Goal: Check status: Check status

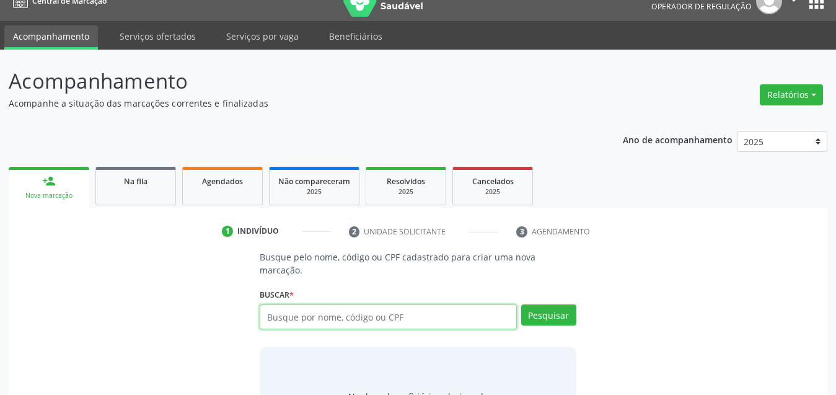
scroll to position [19, 0]
click at [415, 304] on input "text" at bounding box center [388, 316] width 257 height 25
paste input "[PERSON_NAME]"
type input "[PERSON_NAME]"
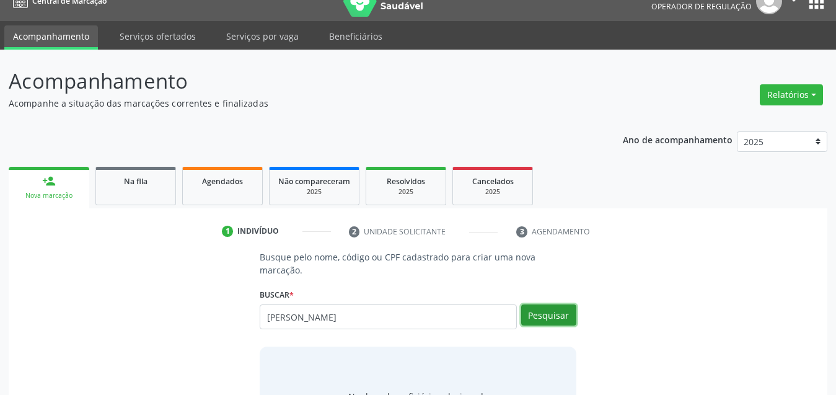
click at [567, 306] on button "Pesquisar" at bounding box center [548, 314] width 55 height 21
type input "[PERSON_NAME]"
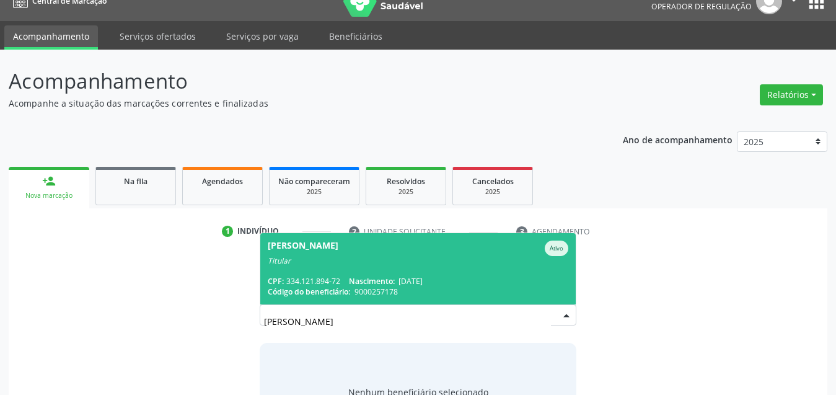
click at [475, 252] on span "[PERSON_NAME] Ativo Titular CPF: 334.121.894-72 Nascimento: [DATE] Código do be…" at bounding box center [418, 268] width 316 height 71
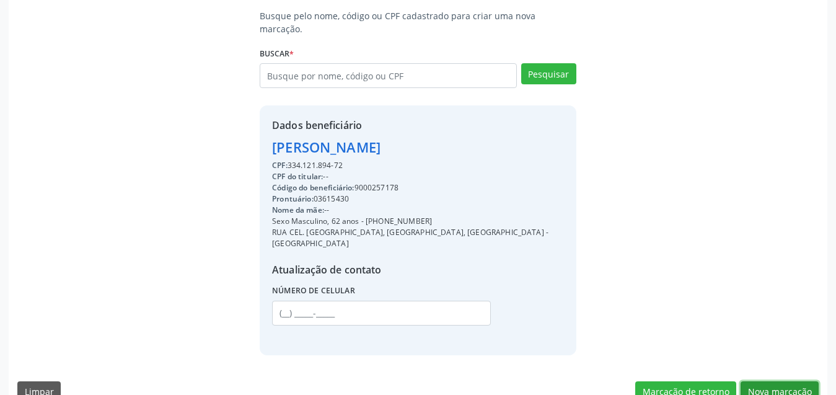
click at [782, 381] on button "Nova marcação" at bounding box center [780, 391] width 78 height 21
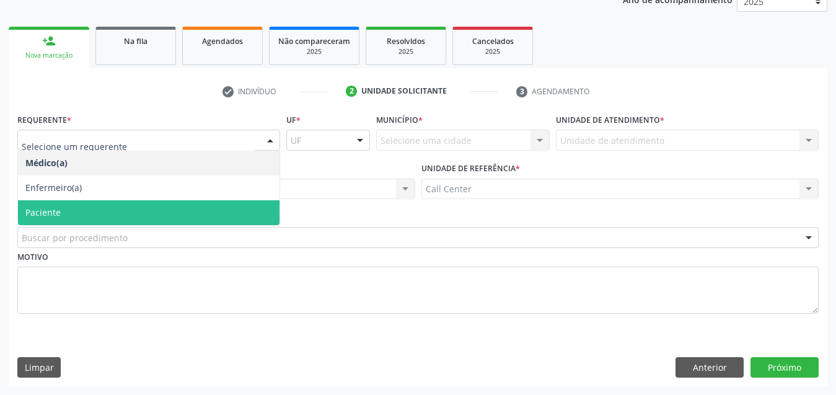
click at [84, 216] on span "Paciente" at bounding box center [149, 212] width 262 height 25
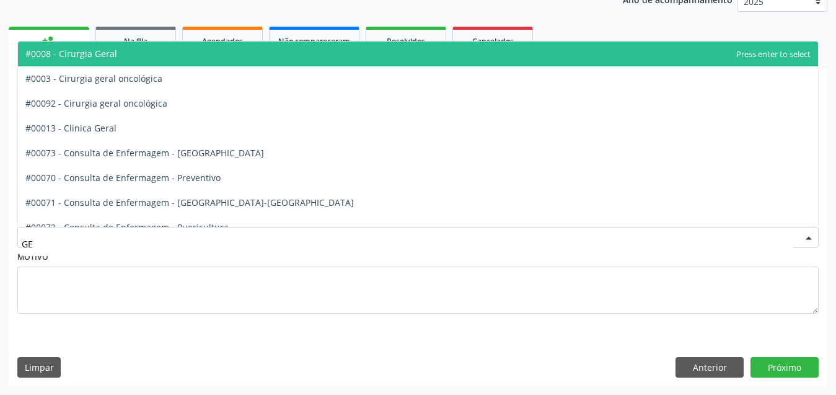
type input "GER"
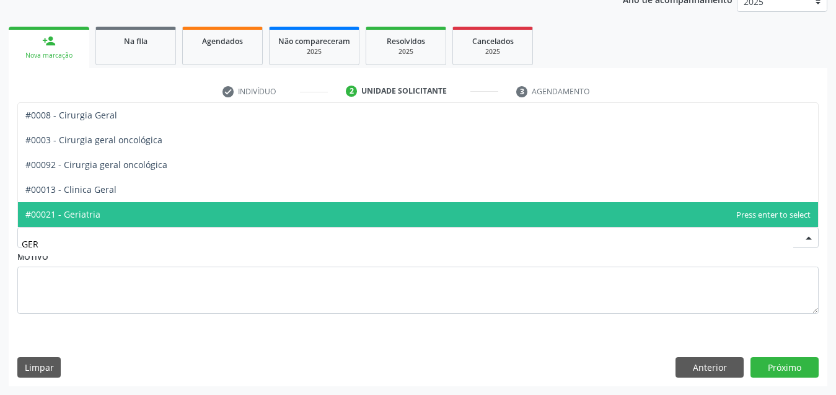
click at [117, 213] on span "#00021 - Geriatria" at bounding box center [418, 214] width 800 height 25
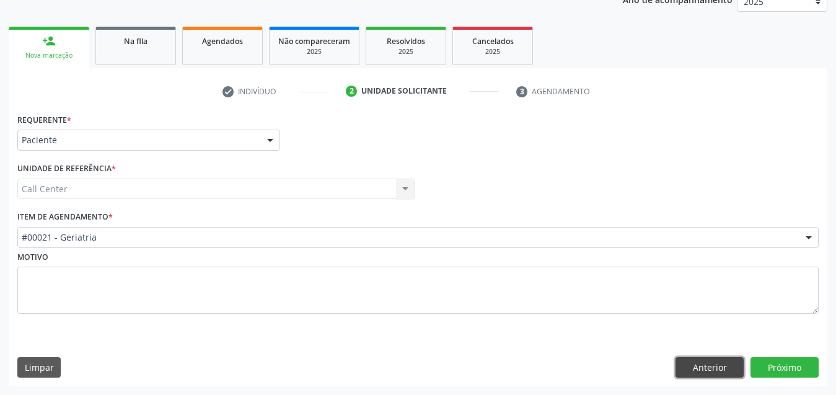
click at [706, 365] on button "Anterior" at bounding box center [710, 367] width 68 height 21
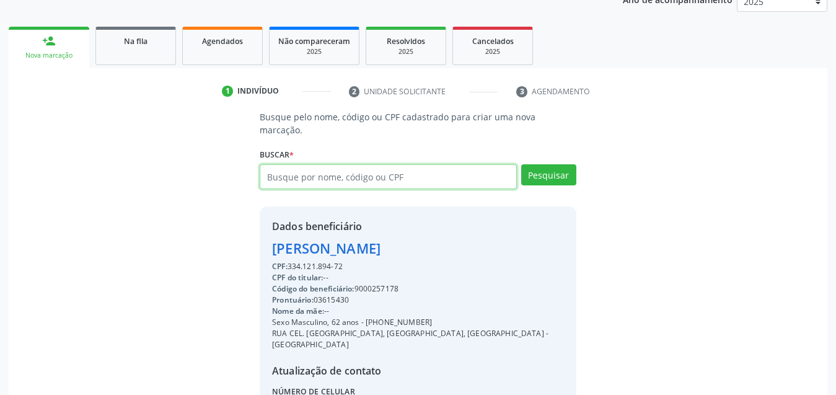
click at [358, 165] on input "text" at bounding box center [388, 176] width 257 height 25
click at [324, 166] on input "text" at bounding box center [388, 176] width 257 height 25
type input "335449404"
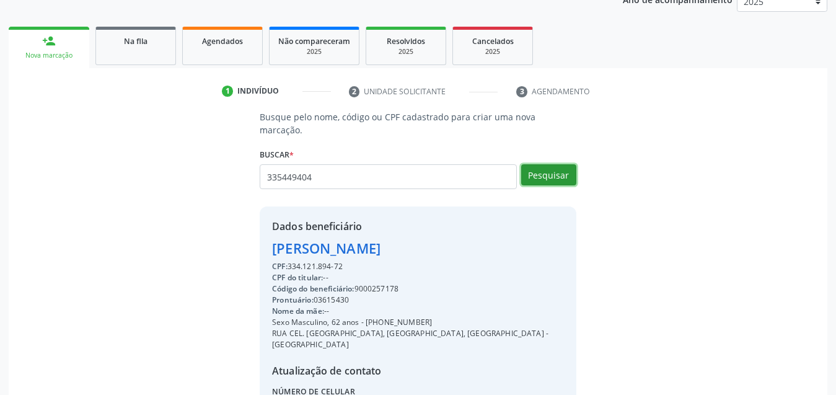
click at [557, 164] on button "Pesquisar" at bounding box center [548, 174] width 55 height 21
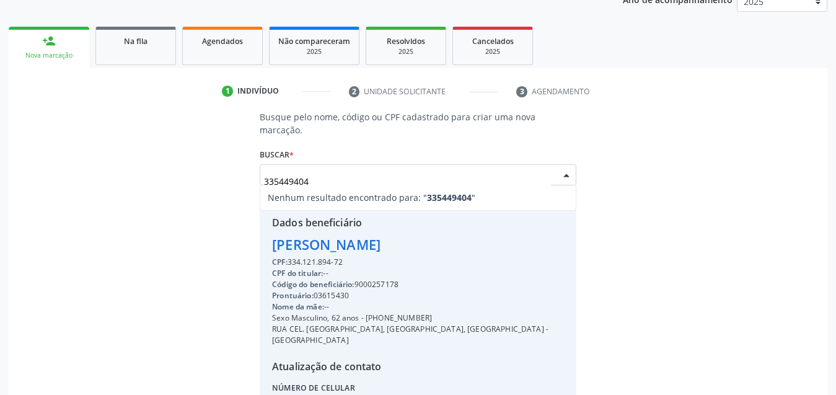
click at [387, 169] on input "335449404" at bounding box center [407, 181] width 287 height 25
type input "33544940"
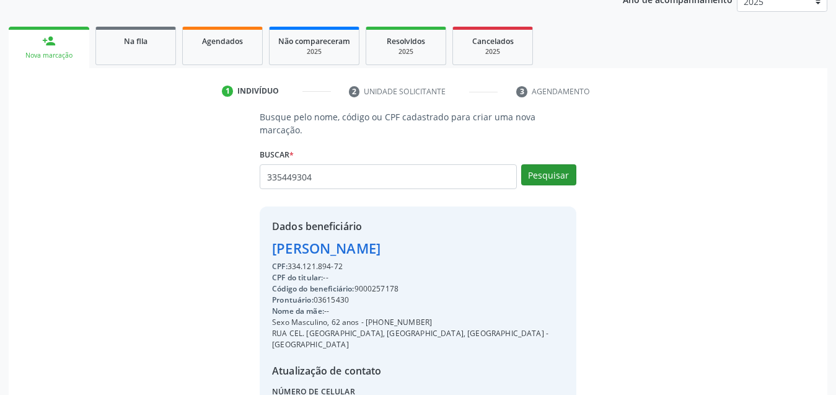
type input "335449304"
click at [568, 164] on button "Pesquisar" at bounding box center [548, 174] width 55 height 21
type input "335449304"
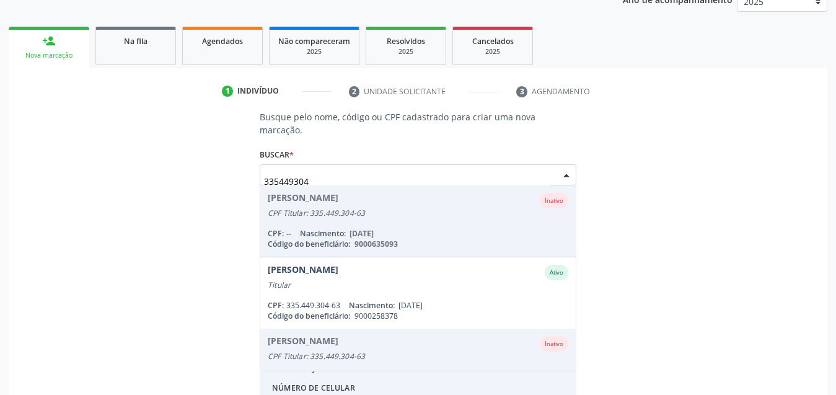
scroll to position [256, 0]
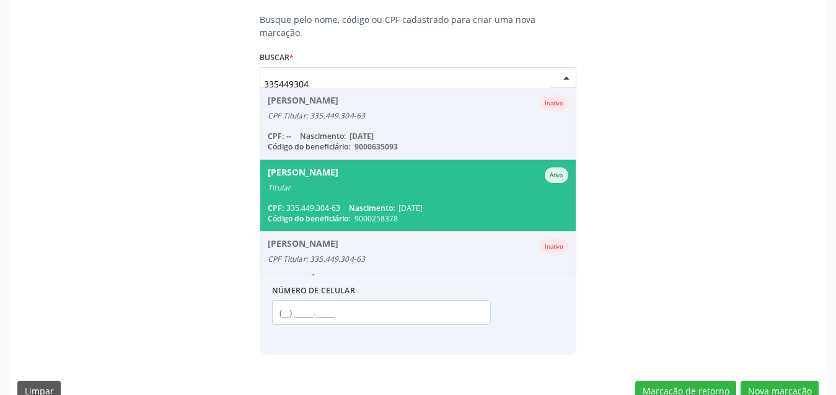
click at [386, 167] on div "[PERSON_NAME]" at bounding box center [418, 174] width 301 height 15
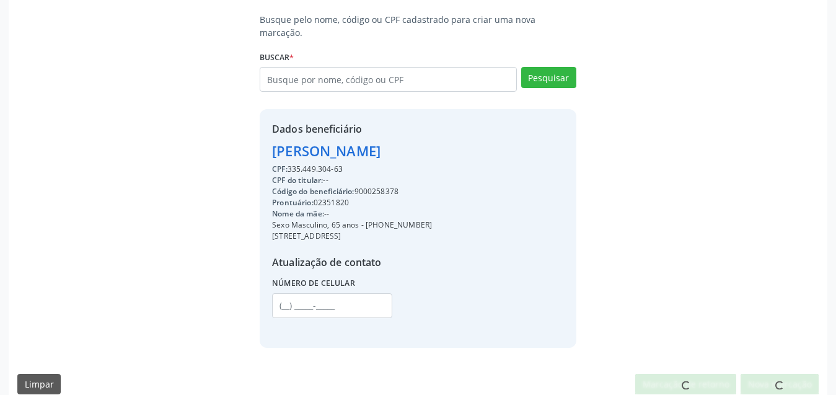
drag, startPoint x: 452, startPoint y: 138, endPoint x: 265, endPoint y: 135, distance: 187.3
click at [265, 135] on div "Dados beneficiário [PERSON_NAME] CPF: 335.449.304-63 CPF do titular: -- Código …" at bounding box center [418, 228] width 317 height 238
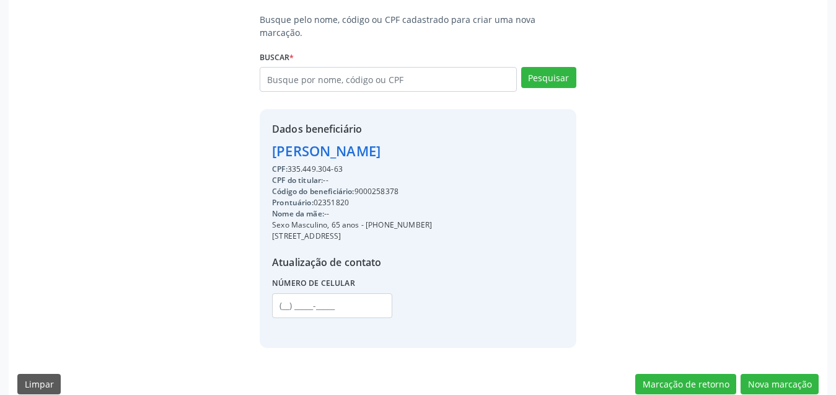
scroll to position [260, 0]
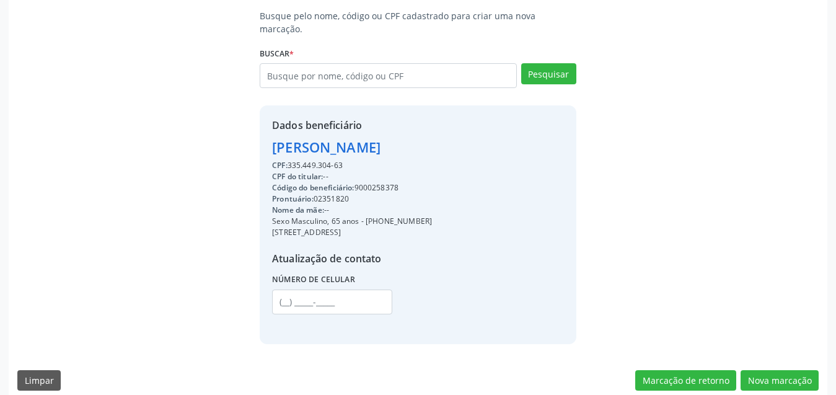
drag, startPoint x: 291, startPoint y: 153, endPoint x: 355, endPoint y: 151, distance: 63.3
click at [355, 160] on div "CPF: 335.449.304-63" at bounding box center [352, 165] width 160 height 11
copy div "335.449.304-63"
click at [392, 64] on input "text" at bounding box center [388, 75] width 257 height 25
drag, startPoint x: 490, startPoint y: 61, endPoint x: 507, endPoint y: 83, distance: 27.4
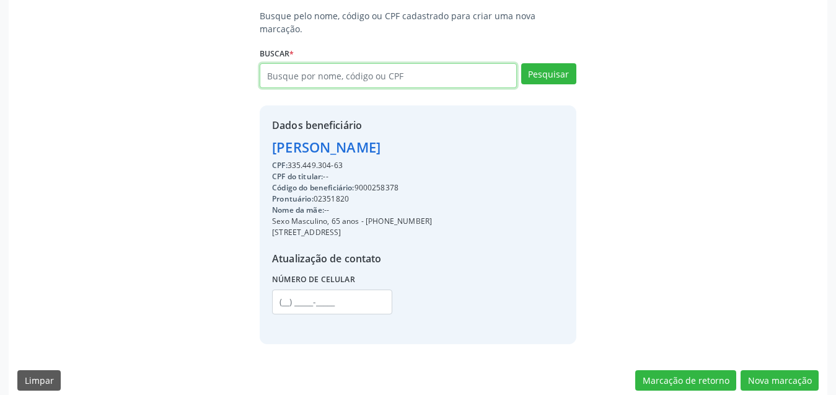
click at [493, 63] on input "text" at bounding box center [388, 75] width 257 height 25
paste input "335.449.304-63"
type input "335.449.304-63"
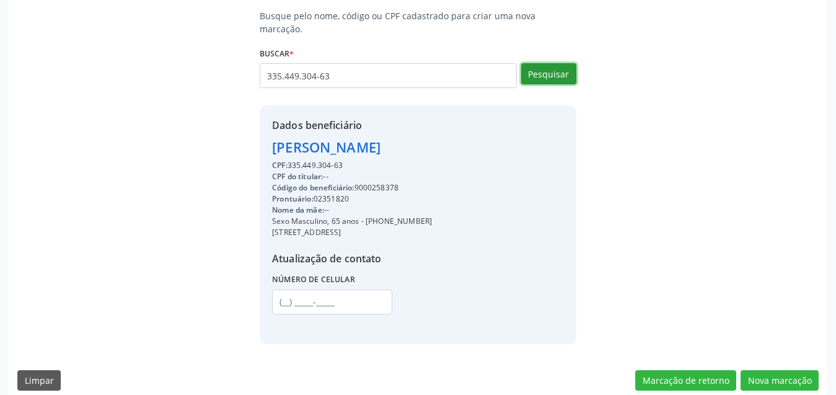
click at [544, 63] on button "Pesquisar" at bounding box center [548, 73] width 55 height 21
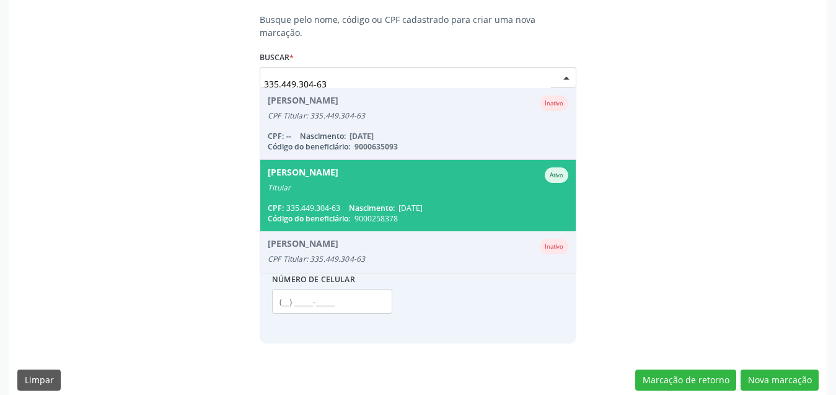
scroll to position [102, 0]
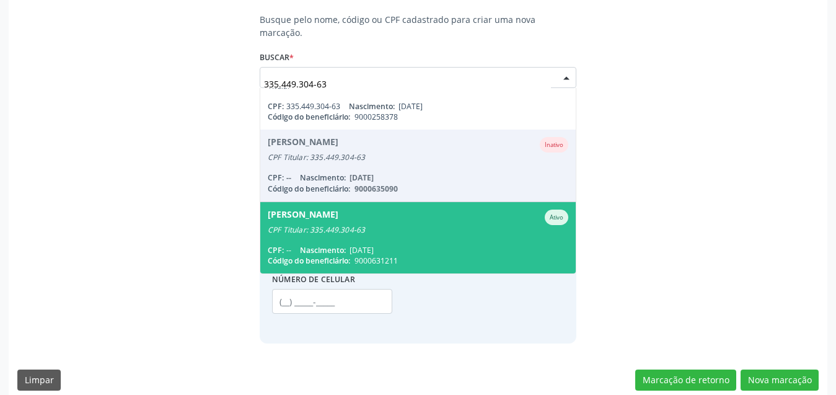
click at [456, 223] on span "[PERSON_NAME] Ativo CPF Titular: 335.449.304-63 CPF: -- Nascimento: [DATE] Códi…" at bounding box center [418, 237] width 316 height 71
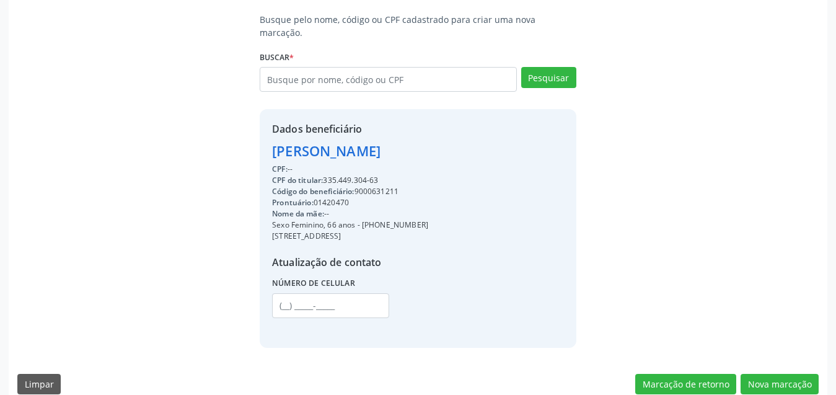
drag, startPoint x: 330, startPoint y: 138, endPoint x: 219, endPoint y: 135, distance: 111.6
click at [219, 135] on div "Busque pelo nome, código ou CPF cadastrado para criar uma nova marcação. [GEOGR…" at bounding box center [418, 180] width 802 height 334
copy div "[PERSON_NAME]"
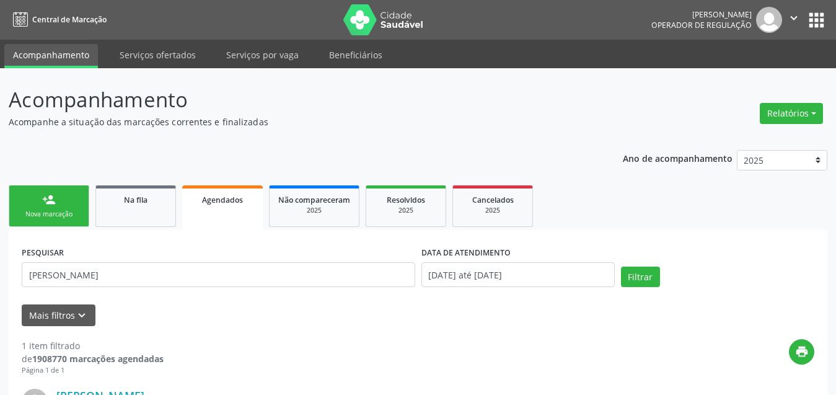
scroll to position [191, 0]
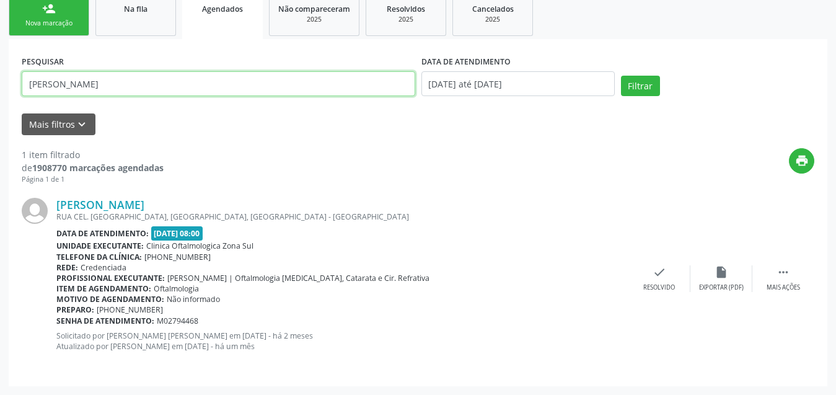
click at [254, 92] on input "[PERSON_NAME]" at bounding box center [219, 83] width 394 height 25
click at [203, 77] on input "[PERSON_NAME]" at bounding box center [219, 83] width 394 height 25
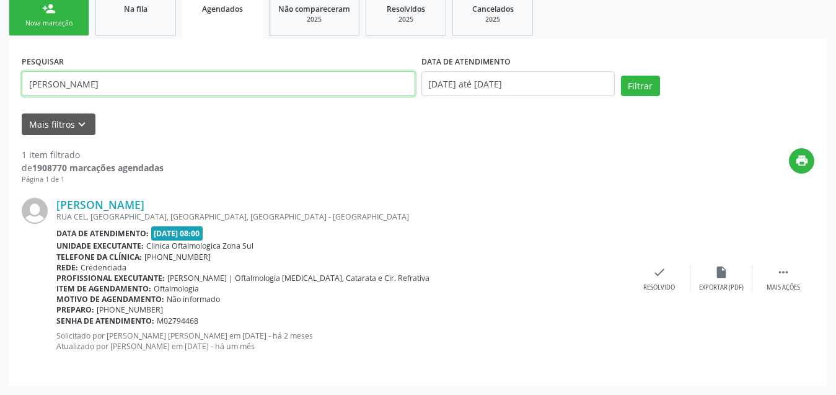
click at [203, 77] on input "[PERSON_NAME]" at bounding box center [219, 83] width 394 height 25
paste input "Maria do Carmo dos Santos Silv"
type input "Reginaldo Jose de Maria do Carmo dos Santos Silva"
click at [205, 77] on input "Reginaldo Jose de Maria do Carmo dos Santos Silva" at bounding box center [219, 83] width 394 height 25
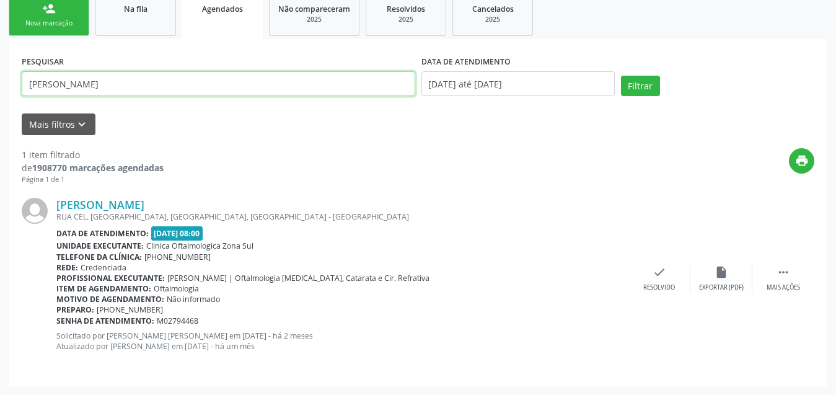
click at [0, 99] on div "Acompanhamento Acompanhe a situação das marcações correntes e finalizadas Relat…" at bounding box center [418, 136] width 836 height 518
paste input "[PERSON_NAME]"
type input "[PERSON_NAME]"
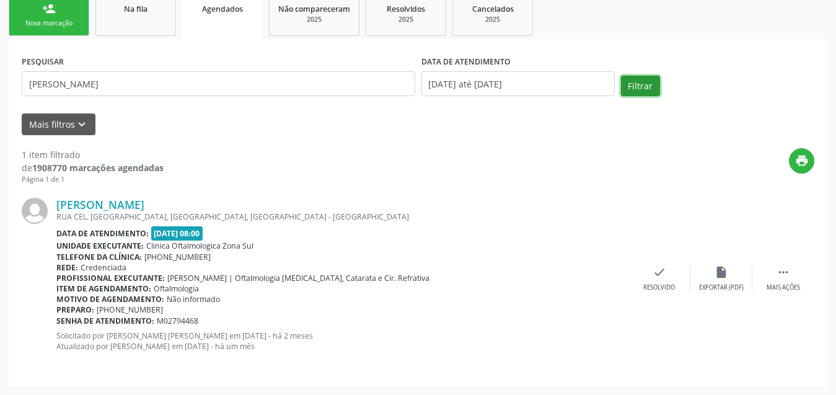
click at [644, 86] on button "Filtrar" at bounding box center [640, 86] width 39 height 21
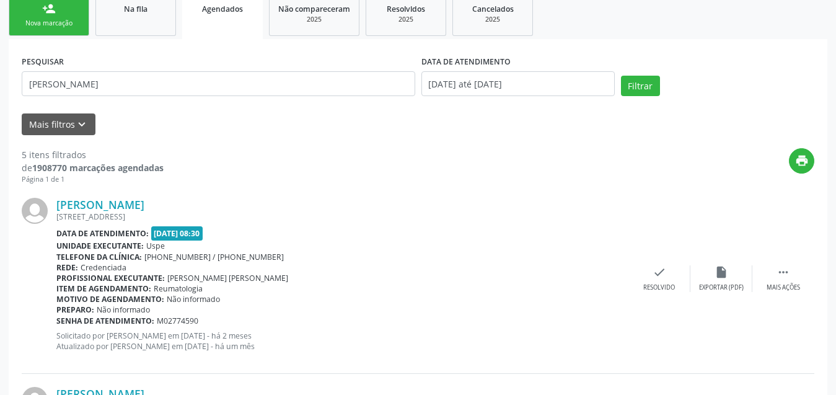
scroll to position [5, 0]
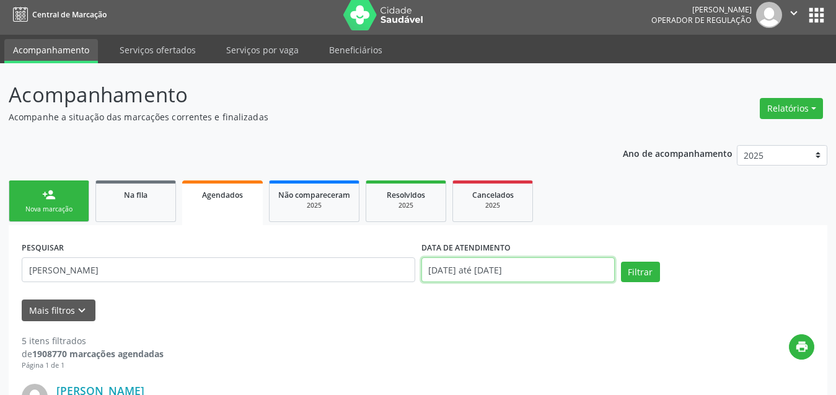
click at [568, 270] on input "27/07/2025 até 31/08/2025" at bounding box center [518, 269] width 193 height 25
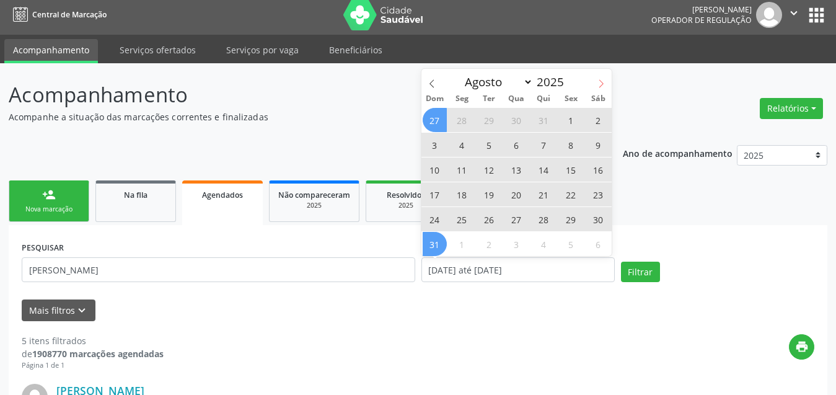
click at [604, 85] on icon at bounding box center [601, 83] width 9 height 9
select select "8"
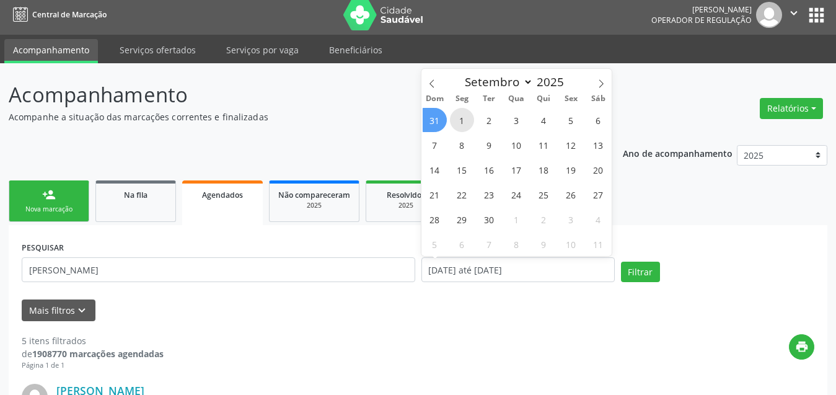
click at [464, 118] on span "1" at bounding box center [462, 120] width 24 height 24
type input "01/09/2025"
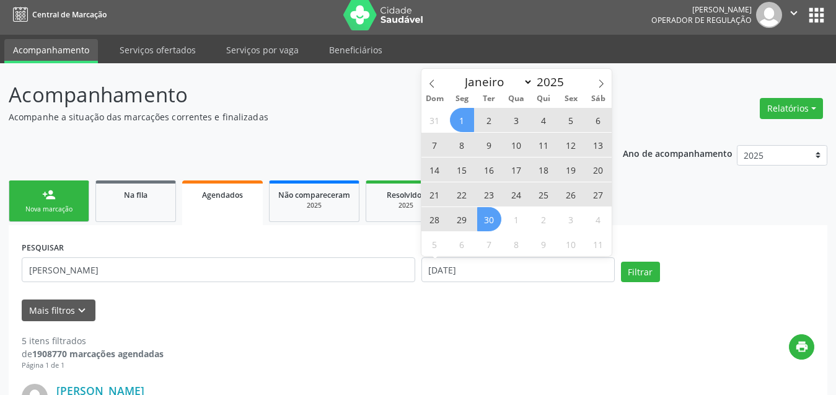
click at [489, 221] on span "30" at bounding box center [489, 219] width 24 height 24
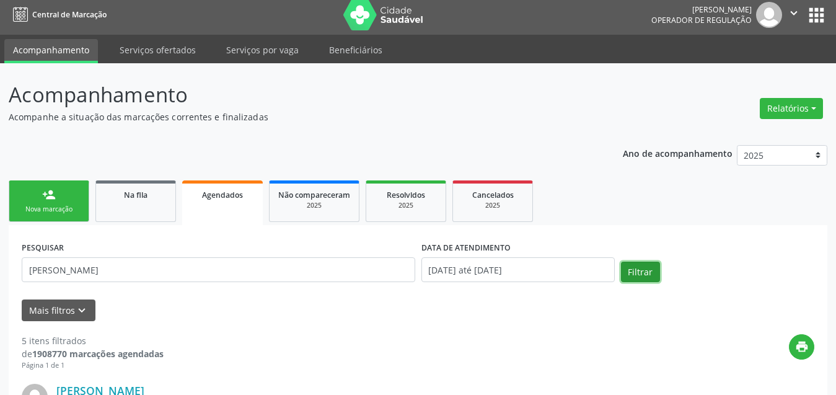
click at [632, 271] on button "Filtrar" at bounding box center [640, 272] width 39 height 21
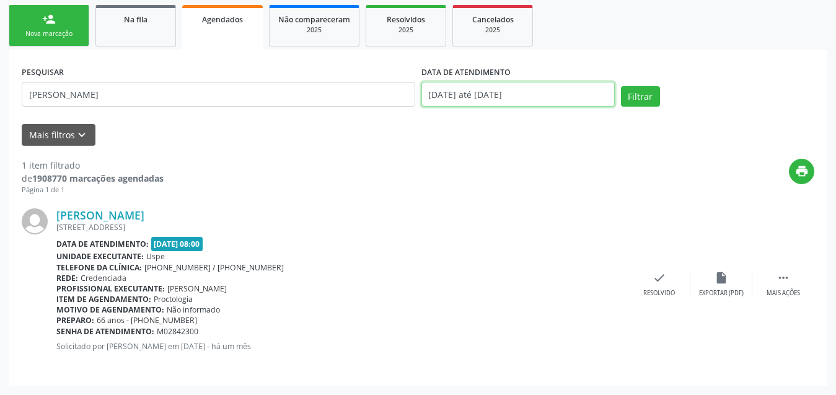
click at [551, 100] on body "Central de Marcação Paula Leilianni Oliveira da Silva Operador de regulação  C…" at bounding box center [418, 17] width 836 height 395
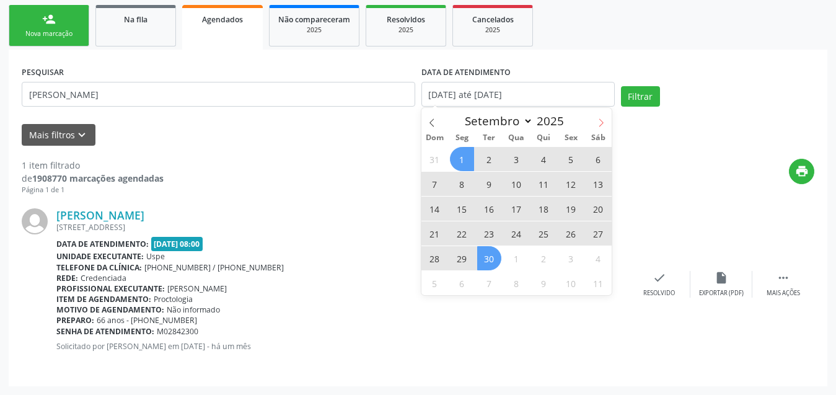
click at [600, 123] on icon at bounding box center [601, 122] width 9 height 9
select select "9"
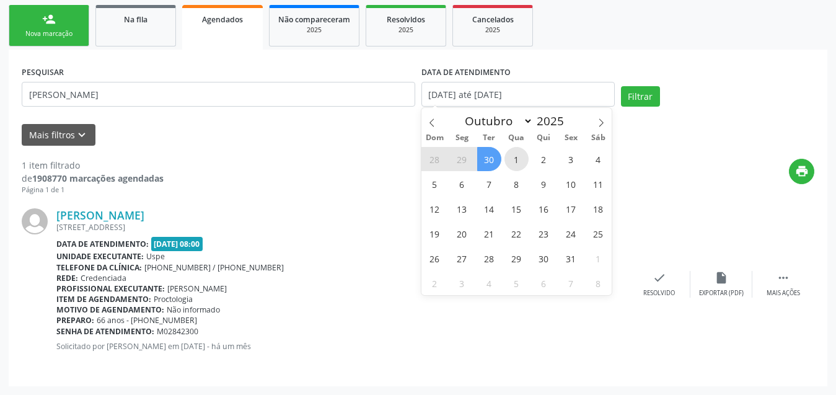
click at [518, 156] on span "1" at bounding box center [517, 159] width 24 height 24
type input "01/10/2025"
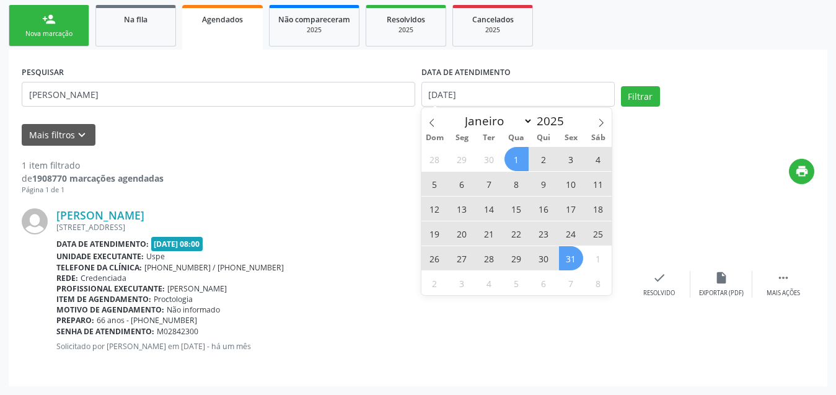
click at [572, 255] on span "31" at bounding box center [571, 258] width 24 height 24
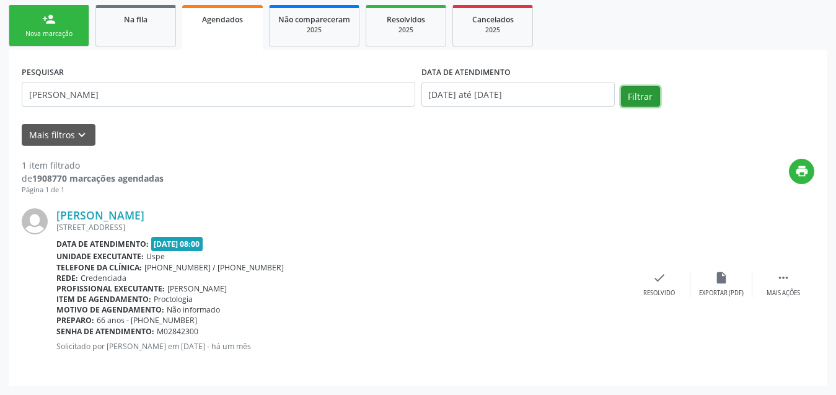
click at [640, 96] on button "Filtrar" at bounding box center [640, 96] width 39 height 21
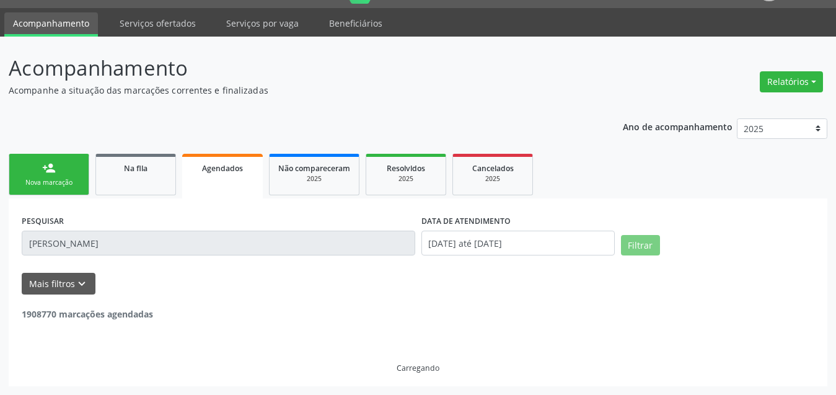
scroll to position [0, 0]
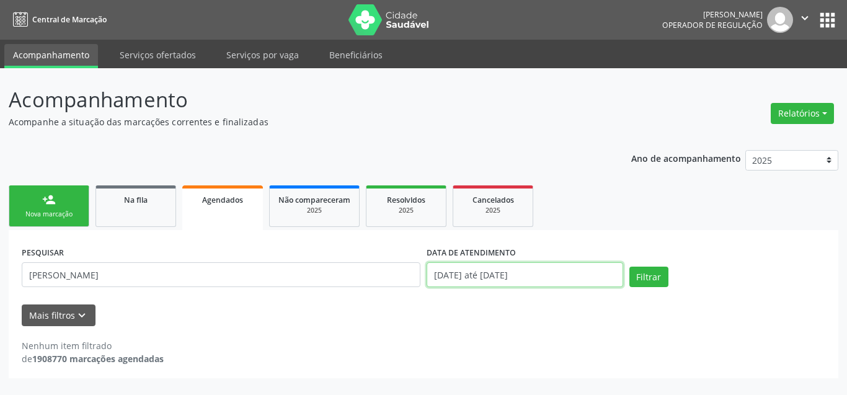
click at [547, 273] on input "01/10/2025 até 31/10/2025" at bounding box center [525, 274] width 197 height 25
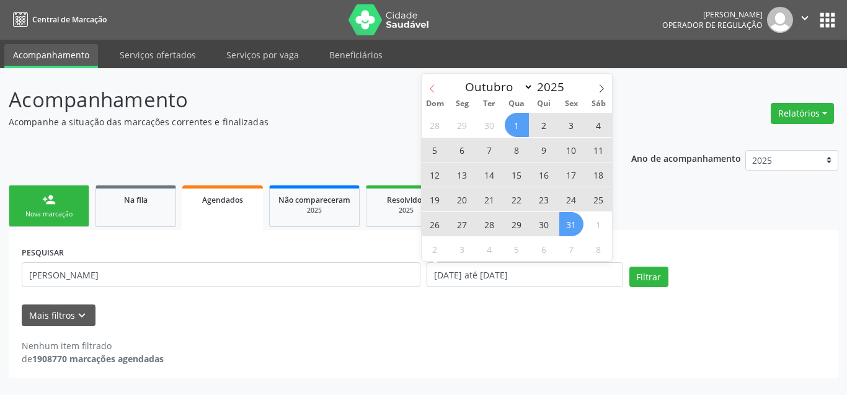
click at [430, 83] on span at bounding box center [432, 84] width 21 height 21
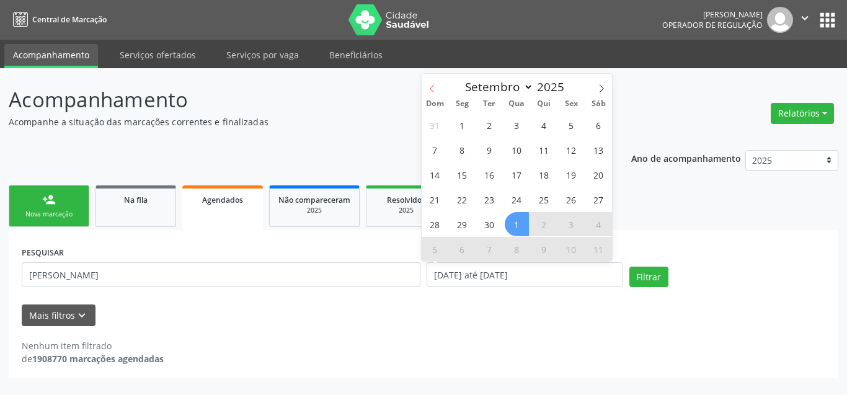
click at [430, 83] on span at bounding box center [432, 84] width 21 height 21
select select "7"
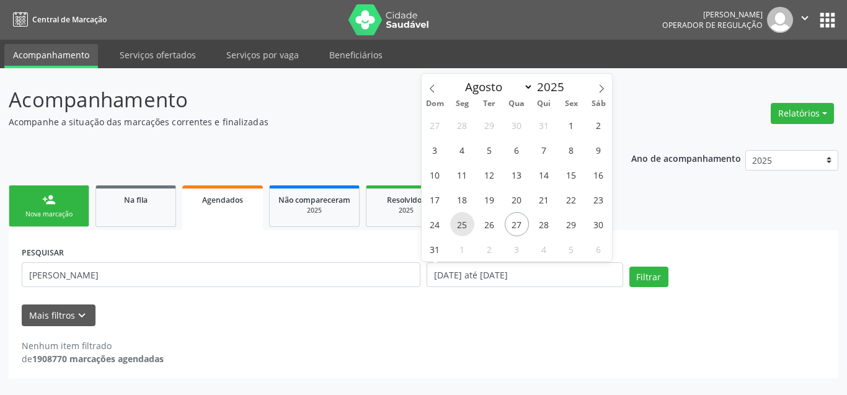
click at [460, 223] on span "25" at bounding box center [462, 224] width 24 height 24
type input "25/08/2025"
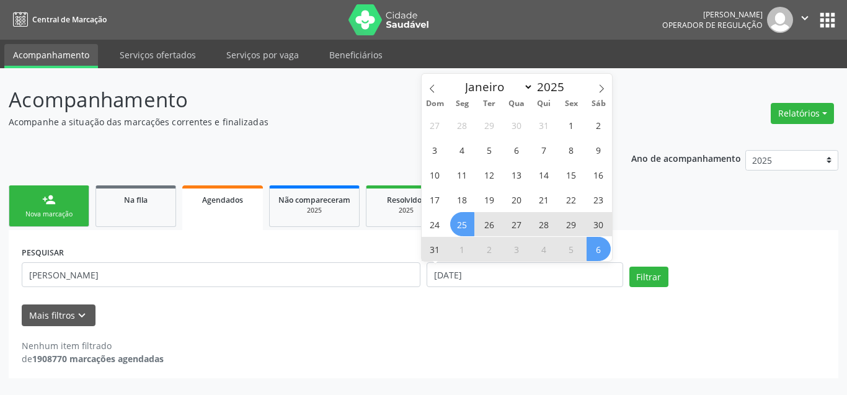
click at [591, 249] on span "6" at bounding box center [598, 249] width 24 height 24
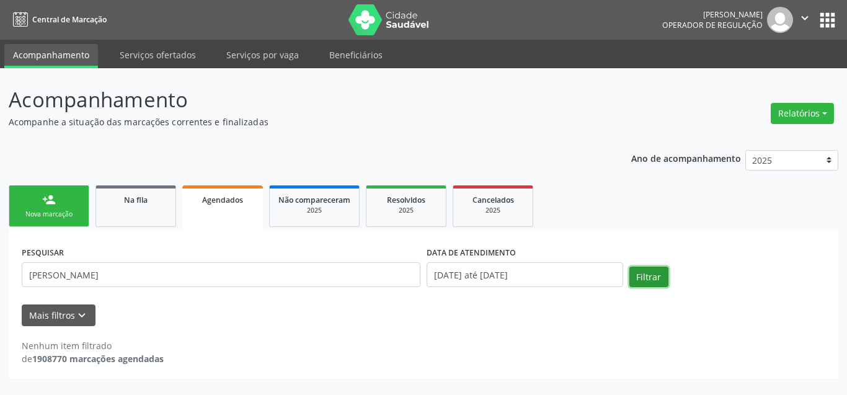
click at [649, 272] on button "Filtrar" at bounding box center [648, 277] width 39 height 21
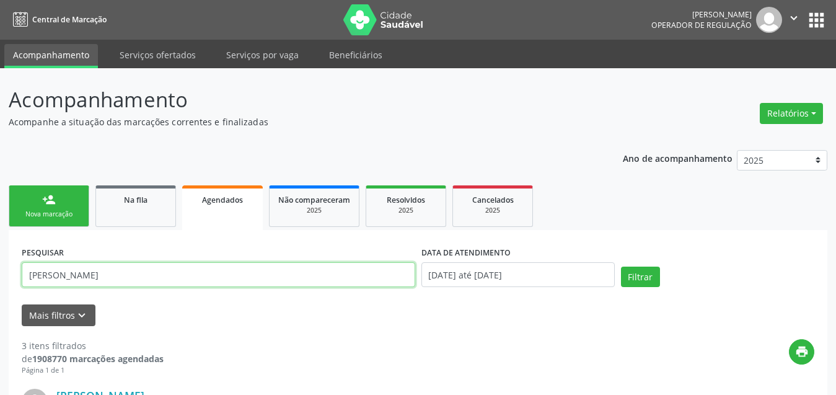
click at [222, 283] on input "[PERSON_NAME]" at bounding box center [219, 274] width 394 height 25
paste input "Arlene Pereira de Siqueira"
type input "Arlene Pereira de Siqueira Silva"
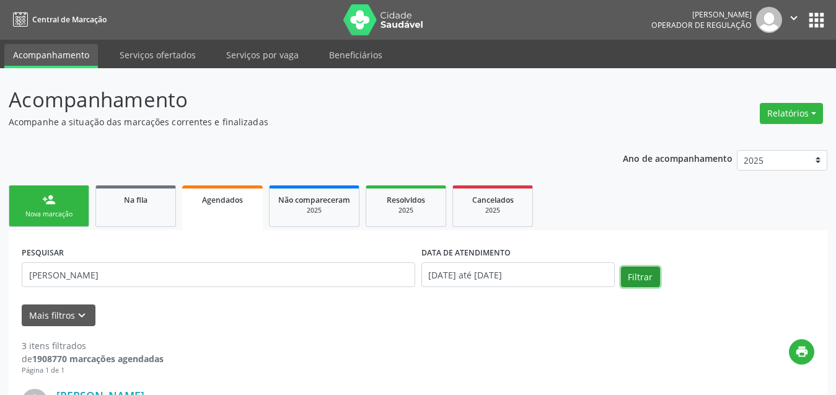
click at [645, 272] on button "Filtrar" at bounding box center [640, 277] width 39 height 21
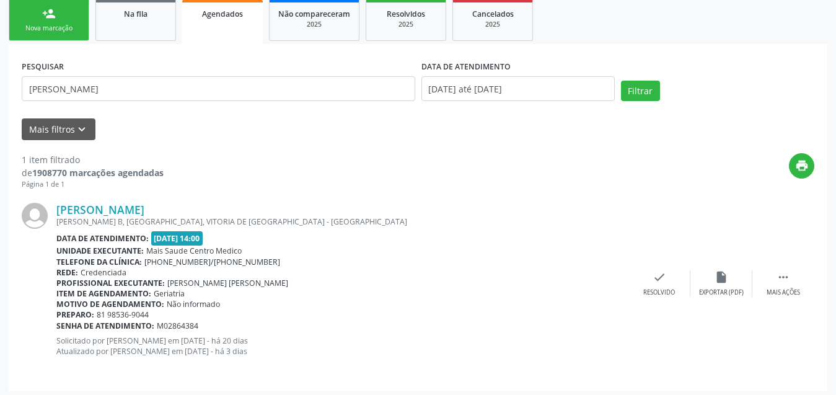
scroll to position [191, 0]
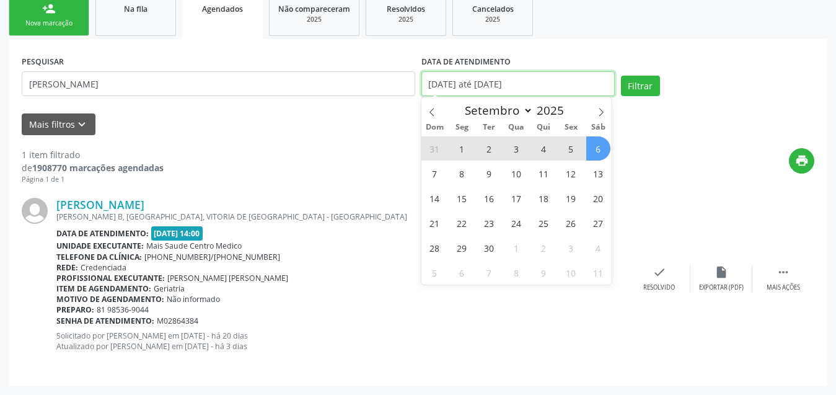
click at [581, 88] on input "25/08/2025 até 06/09/2025" at bounding box center [518, 83] width 193 height 25
click at [463, 148] on span "1" at bounding box center [462, 148] width 24 height 24
type input "01/09/2025"
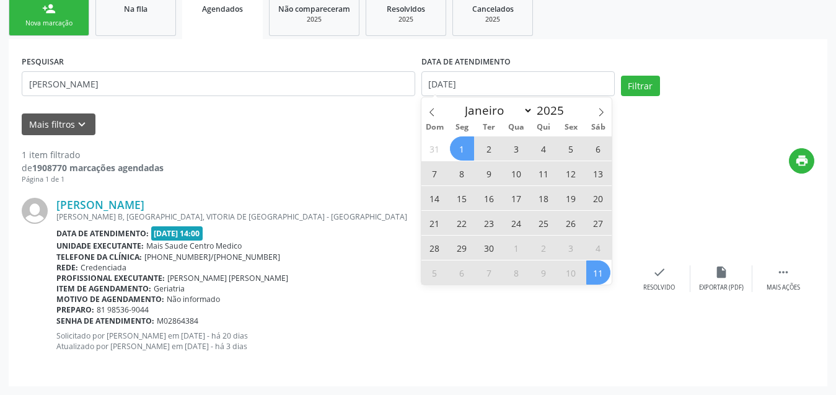
click at [598, 267] on span "11" at bounding box center [598, 272] width 24 height 24
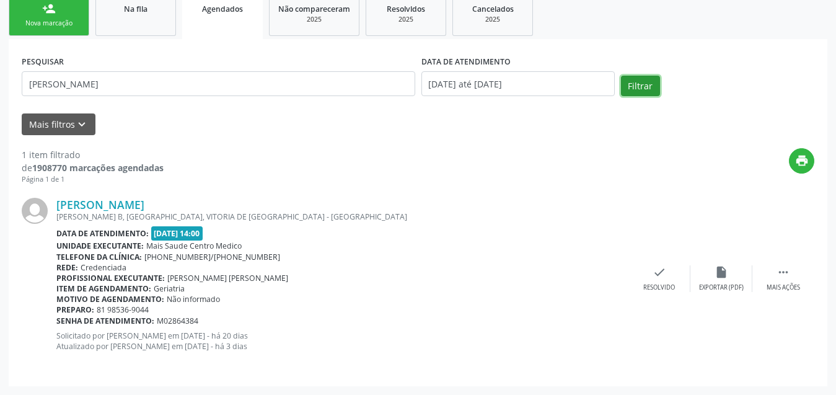
click at [640, 82] on button "Filtrar" at bounding box center [640, 86] width 39 height 21
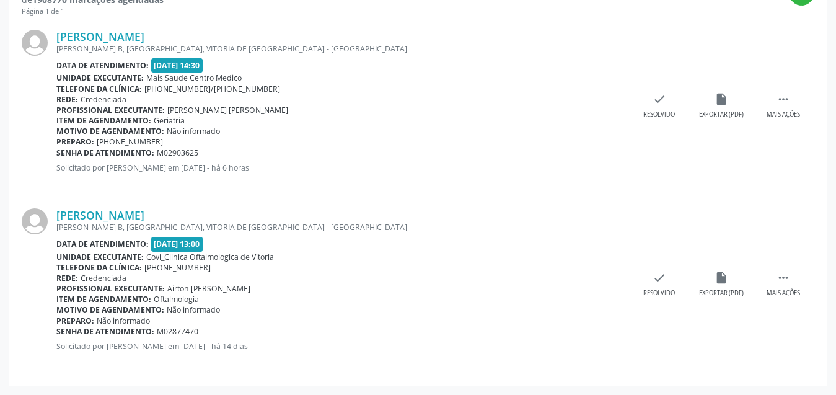
scroll to position [235, 0]
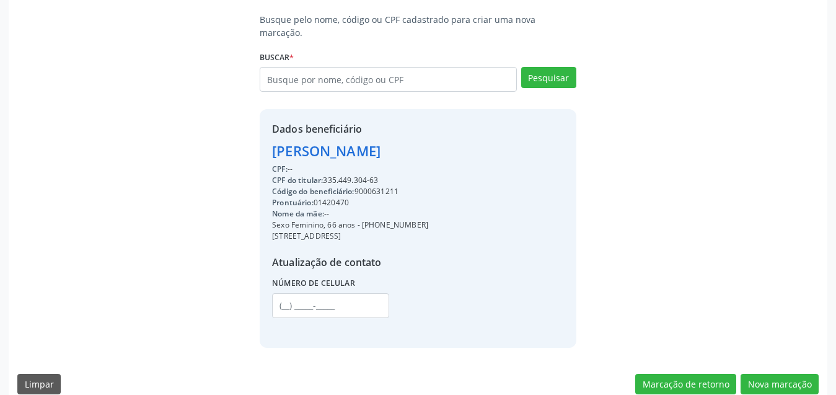
scroll to position [256, 0]
click at [395, 67] on input "text" at bounding box center [388, 79] width 257 height 25
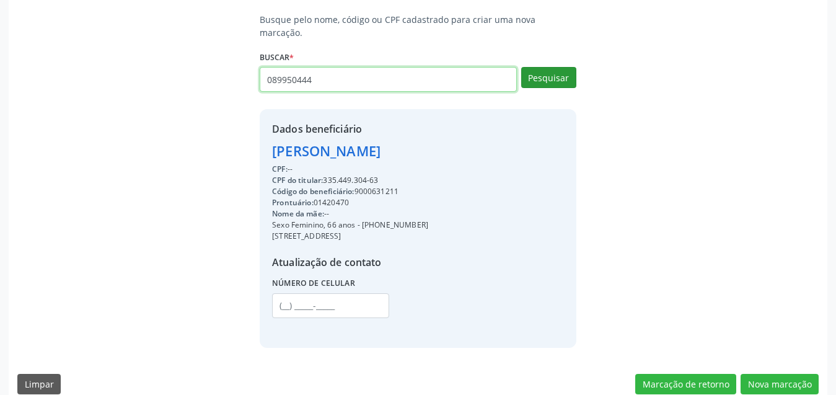
type input "089950444"
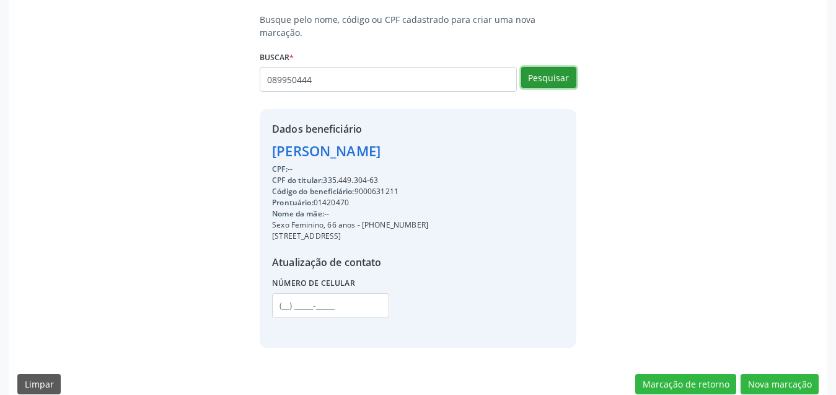
click at [565, 67] on button "Pesquisar" at bounding box center [548, 77] width 55 height 21
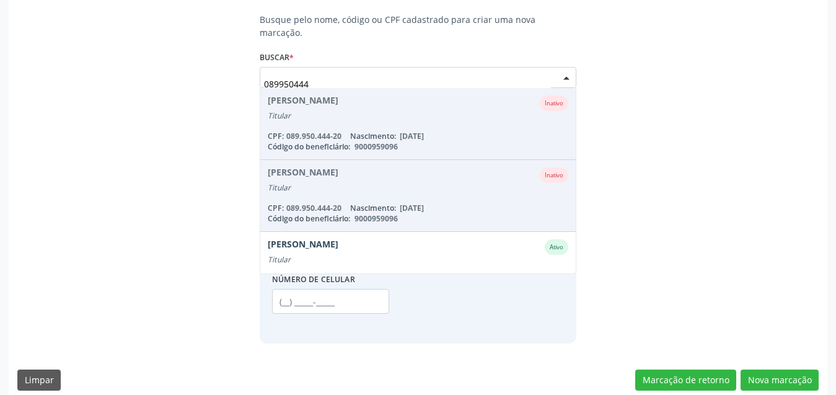
click at [443, 357] on div "Código do beneficiário: 9000967374" at bounding box center [418, 362] width 301 height 11
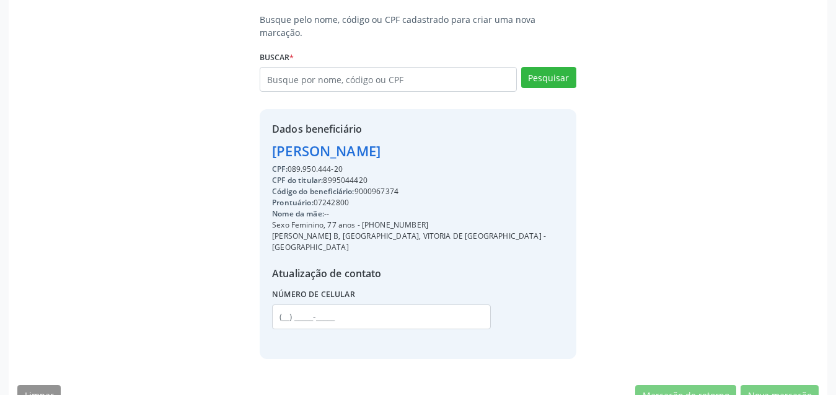
scroll to position [260, 0]
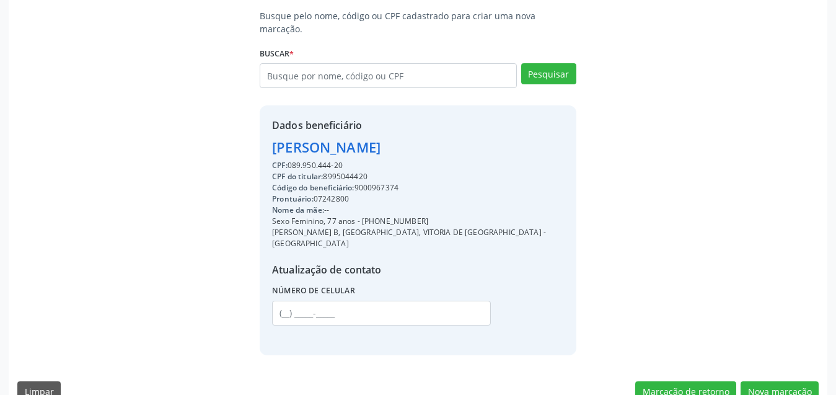
drag, startPoint x: 499, startPoint y: 136, endPoint x: 249, endPoint y: 125, distance: 250.1
click at [249, 125] on div "Busque pelo nome, código ou CPF cadastrado para criar uma nova marcação. Buscar…" at bounding box center [418, 181] width 802 height 345
copy div "Arlene Pereira de Siqueira Silva"
